Goal: Find specific page/section: Find specific page/section

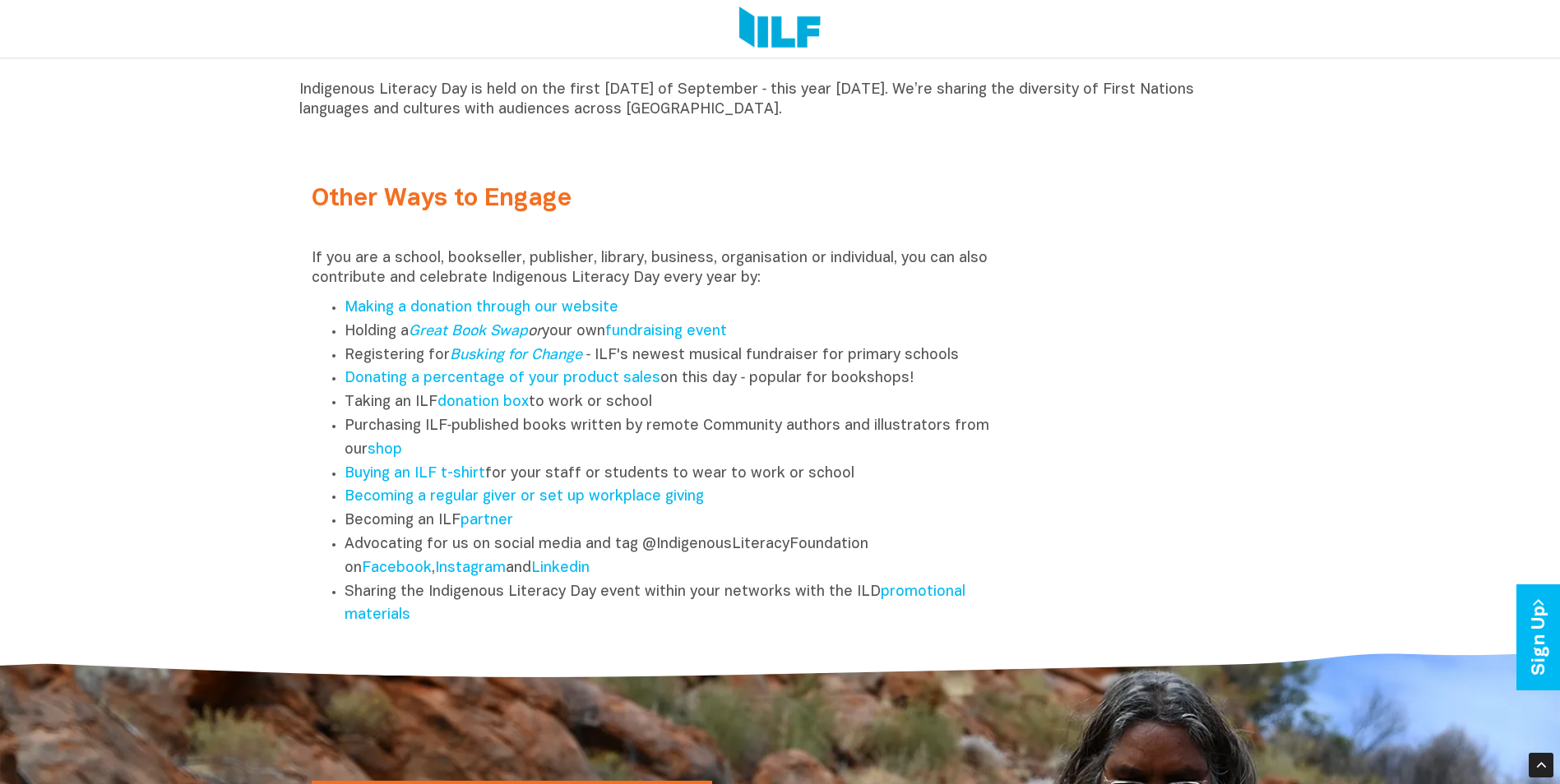
scroll to position [2056, 0]
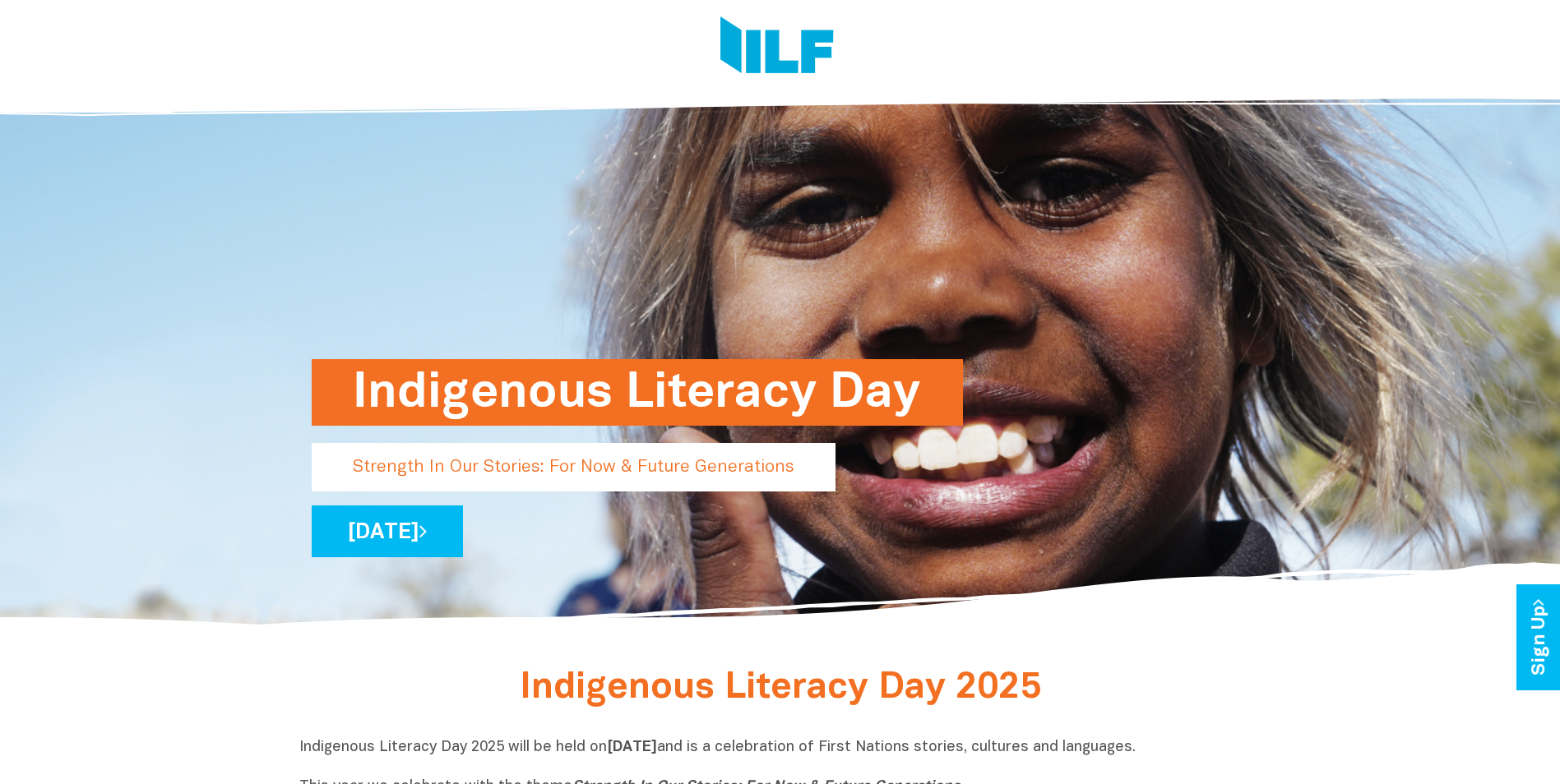
scroll to position [82, 0]
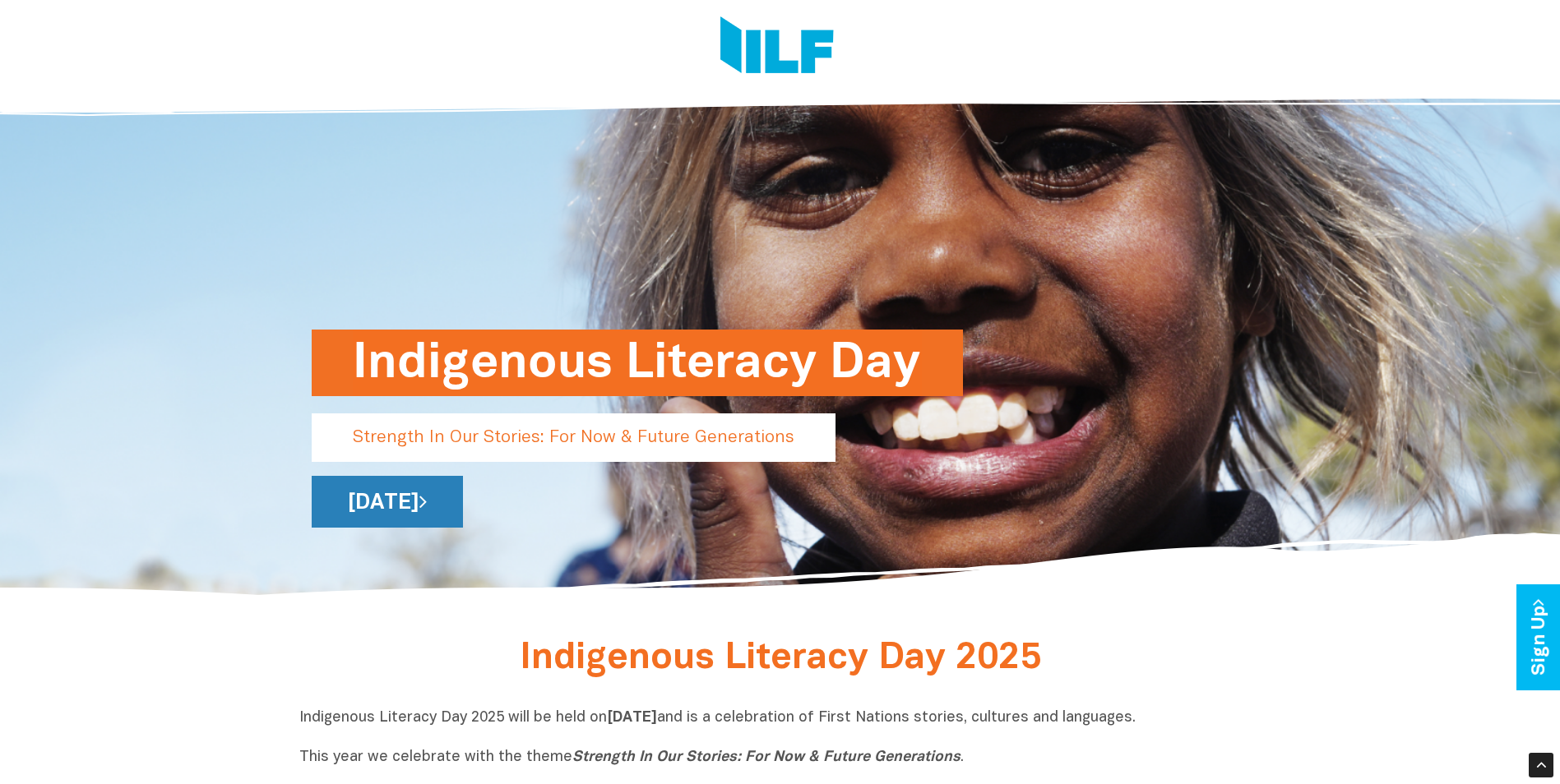
click at [463, 505] on link "[DATE]" at bounding box center [387, 501] width 151 height 52
drag, startPoint x: 482, startPoint y: 438, endPoint x: 471, endPoint y: 424, distance: 17.8
click at [482, 438] on p "Strength In Our Stories: For Now & Future Generations" at bounding box center [574, 437] width 524 height 48
click at [446, 361] on h1 "Indigenous Literacy Day" at bounding box center [637, 363] width 569 height 66
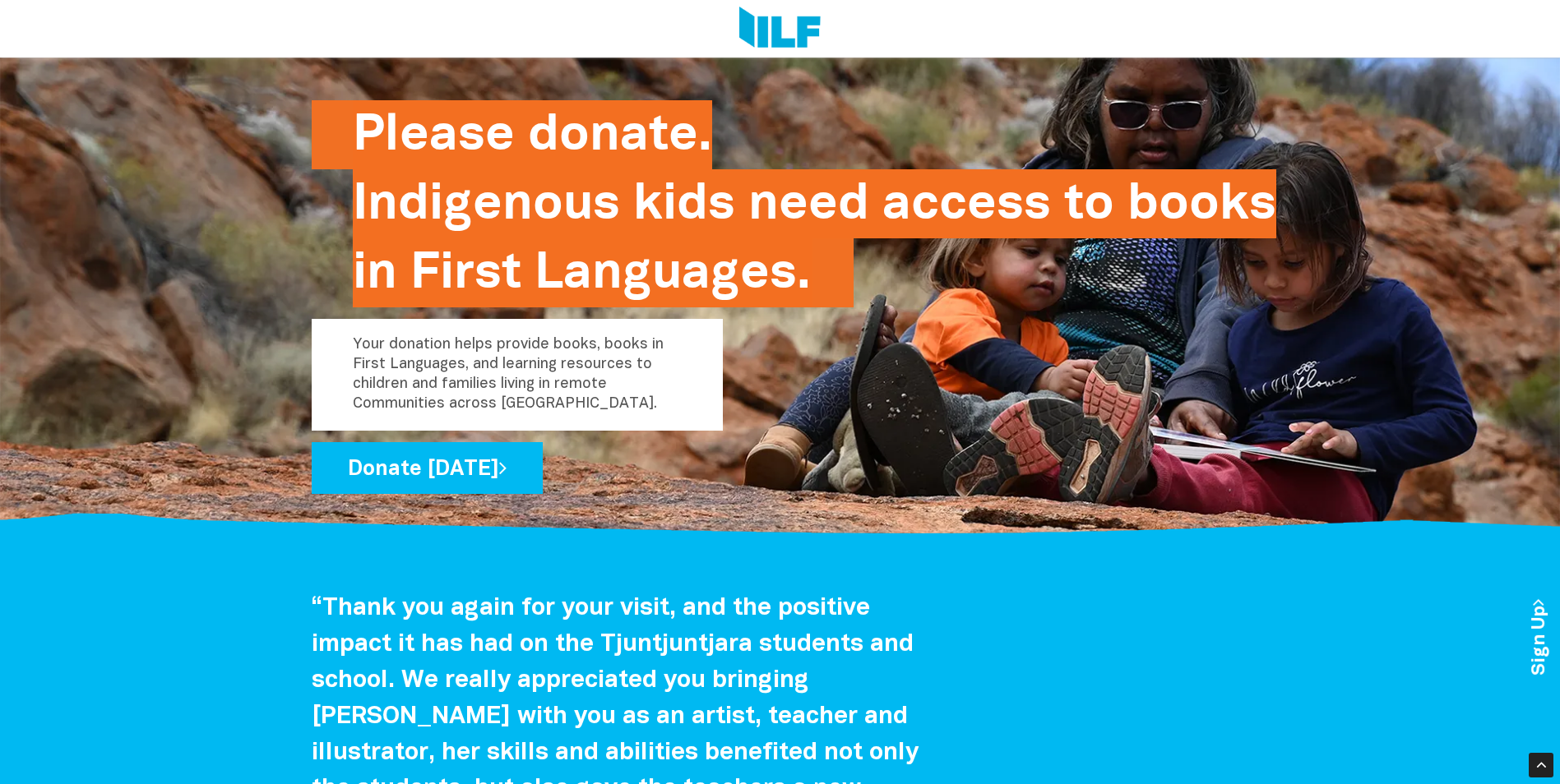
scroll to position [2666, 0]
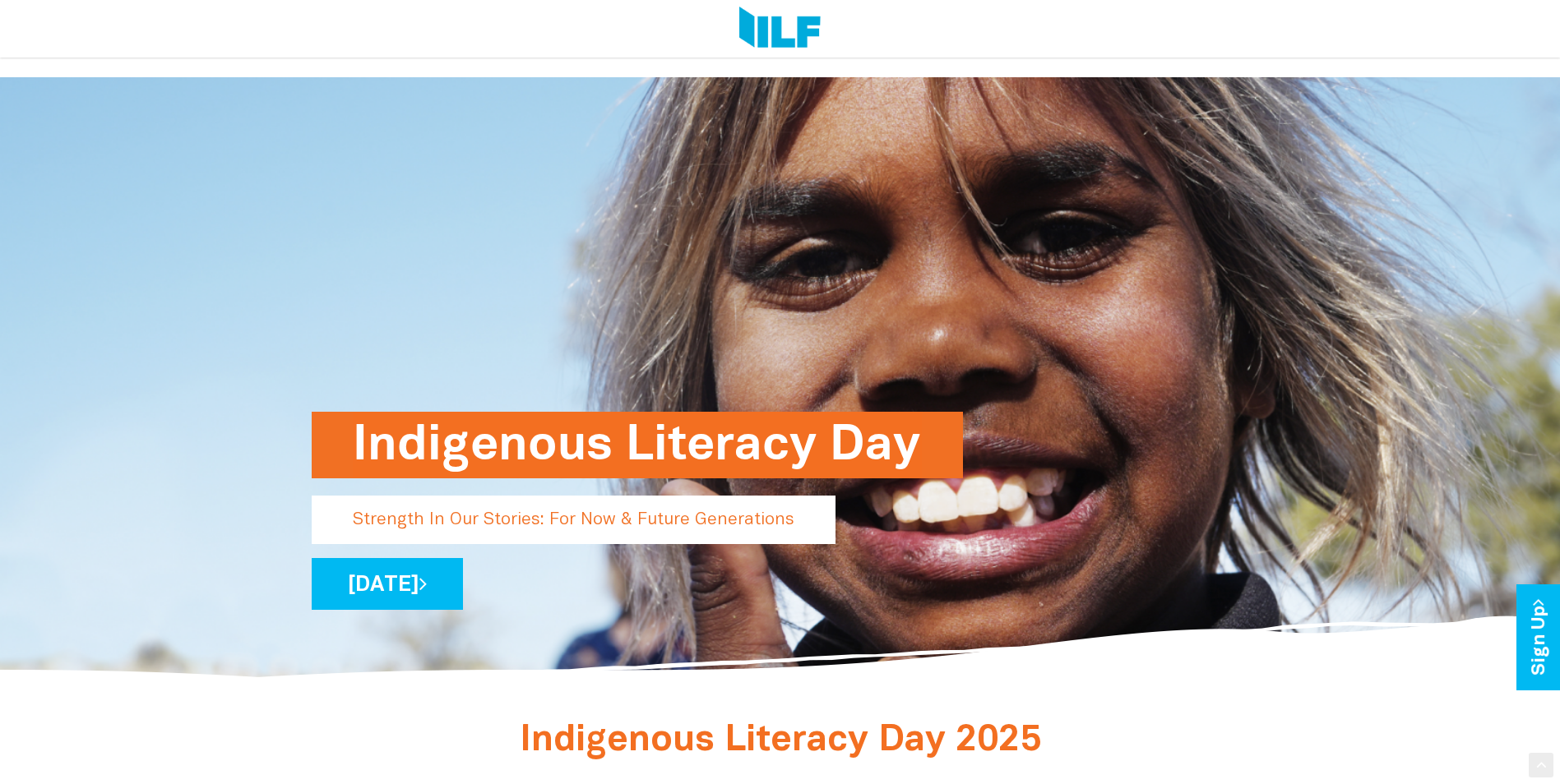
scroll to position [866, 0]
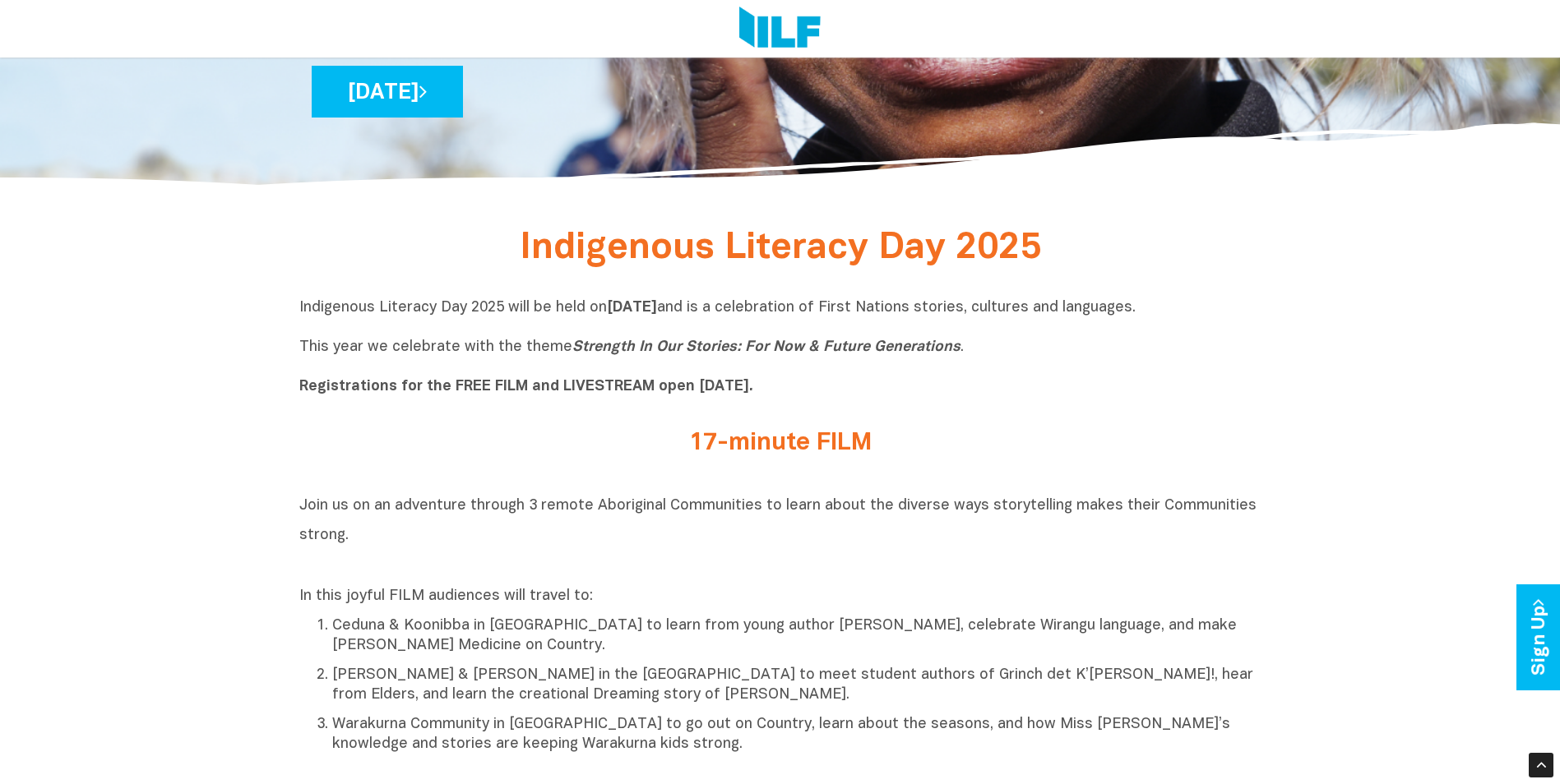
scroll to position [494, 0]
